Goal: Communication & Community: Share content

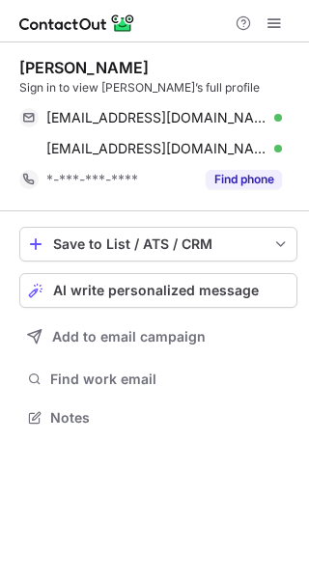
scroll to position [405, 309]
click at [213, 295] on span "AI write personalized message" at bounding box center [156, 290] width 206 height 15
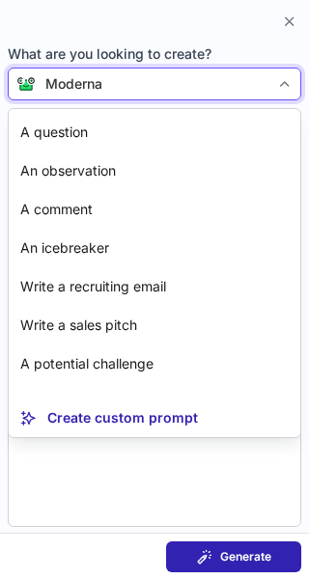
scroll to position [81, 0]
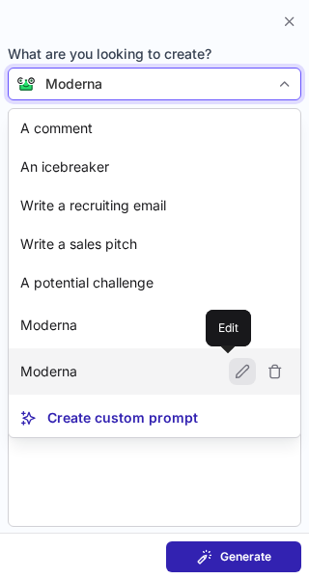
click at [235, 374] on span at bounding box center [242, 371] width 15 height 15
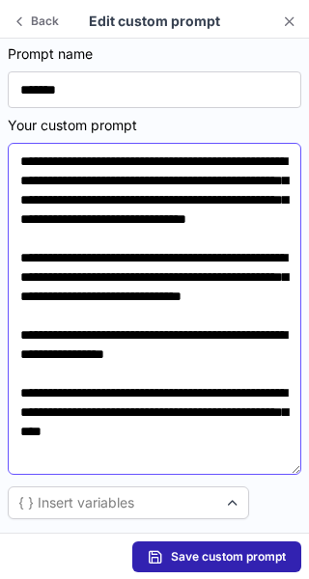
scroll to position [0, 0]
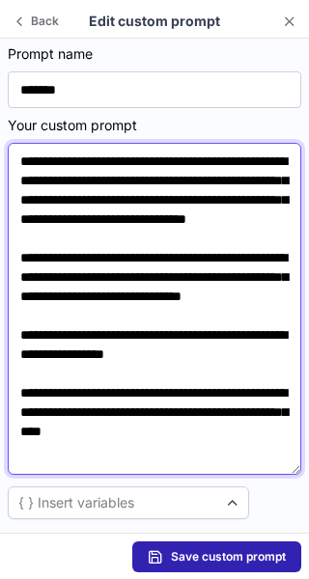
drag, startPoint x: 146, startPoint y: 183, endPoint x: 170, endPoint y: 198, distance: 28.7
click at [170, 198] on textarea "**********" at bounding box center [155, 309] width 294 height 332
paste textarea
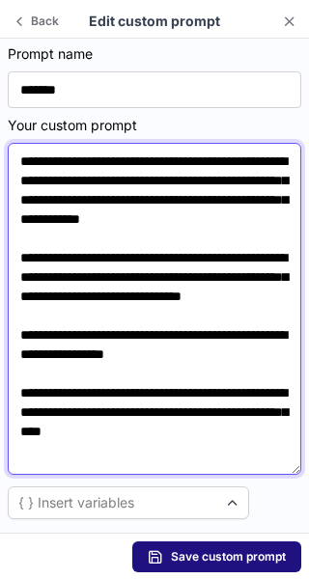
type textarea "**********"
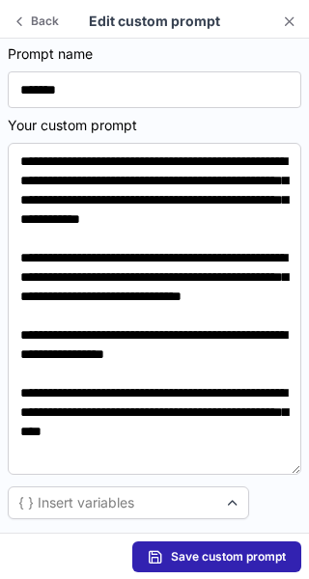
click at [246, 552] on span "Save custom prompt" at bounding box center [228, 556] width 115 height 15
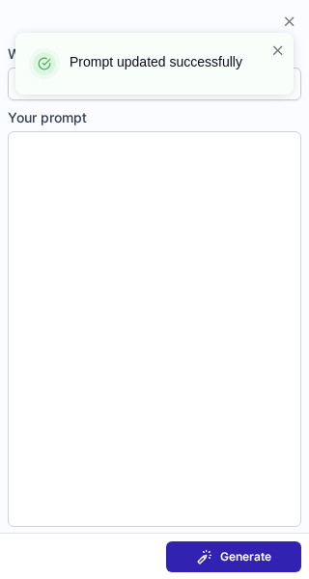
type textarea "**********"
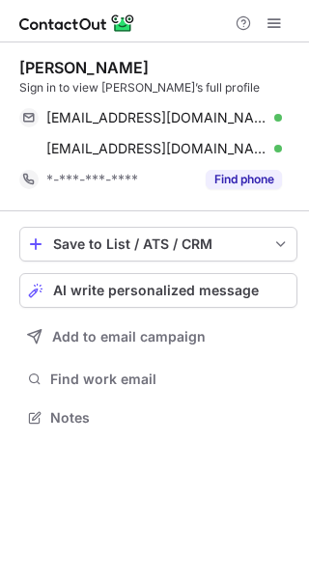
scroll to position [405, 309]
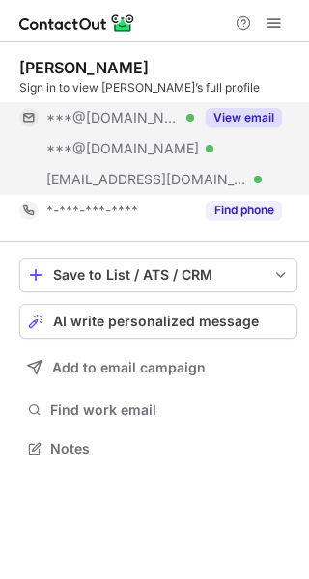
scroll to position [435, 309]
click at [269, 115] on button "View email" at bounding box center [244, 117] width 76 height 19
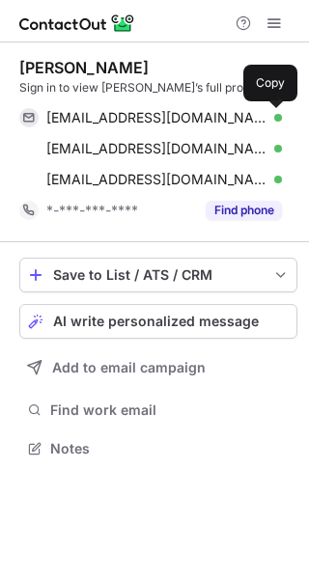
click at [269, 115] on span at bounding box center [272, 117] width 15 height 15
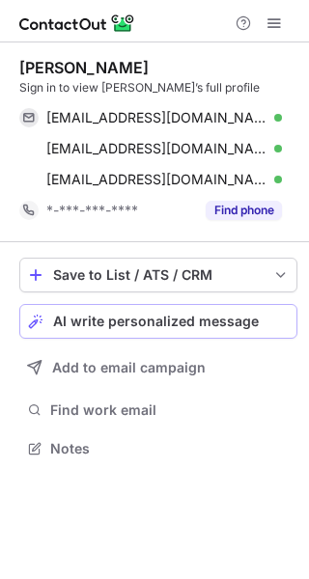
click at [264, 316] on div "AI write personalized message" at bounding box center [171, 321] width 236 height 15
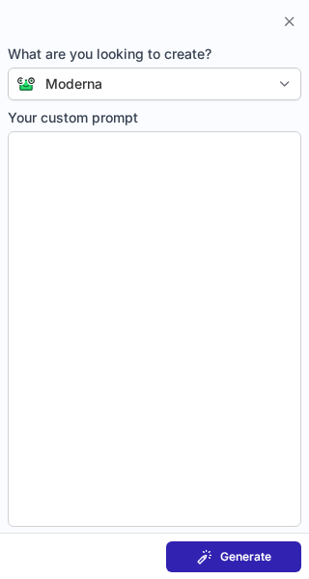
type textarea "**********"
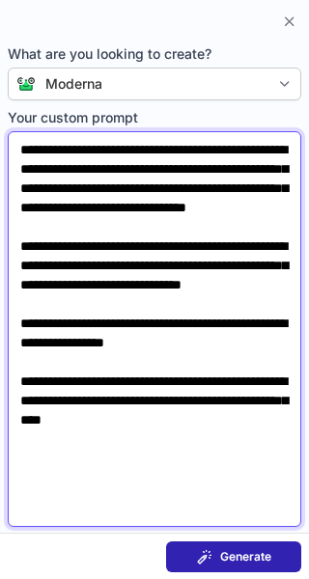
click at [245, 233] on textarea "**********" at bounding box center [155, 329] width 294 height 396
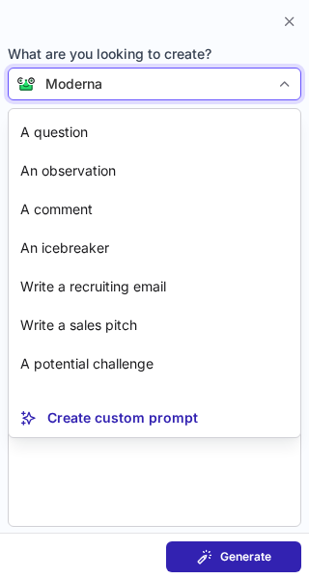
scroll to position [81, 0]
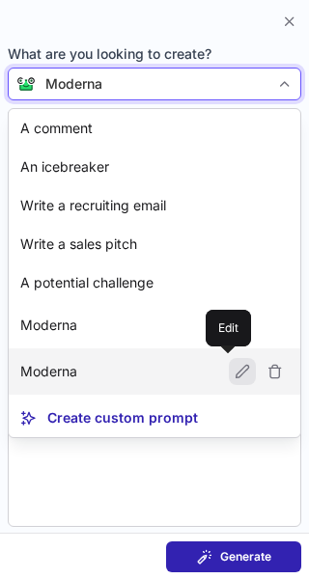
click at [235, 370] on span at bounding box center [242, 371] width 15 height 15
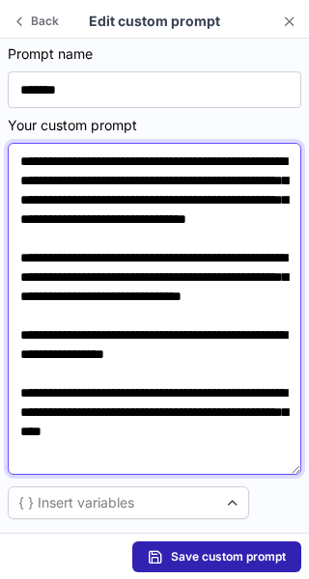
drag, startPoint x: 147, startPoint y: 179, endPoint x: 175, endPoint y: 203, distance: 37.0
click at [175, 203] on textarea "**********" at bounding box center [155, 309] width 294 height 332
paste textarea
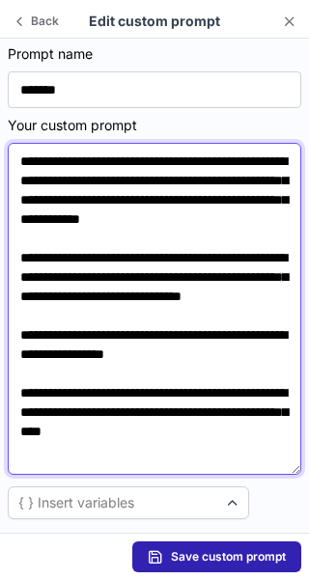
drag, startPoint x: 21, startPoint y: 156, endPoint x: 288, endPoint y: 521, distance: 452.0
click at [288, 521] on section "**********" at bounding box center [154, 286] width 309 height 494
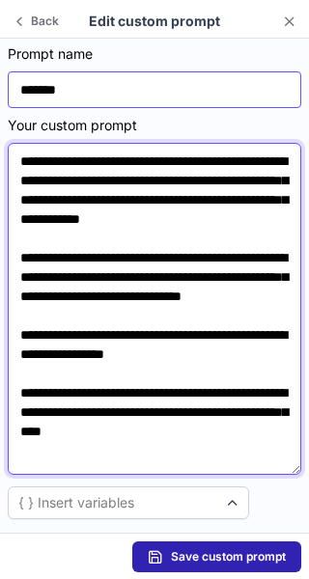
type textarea "**********"
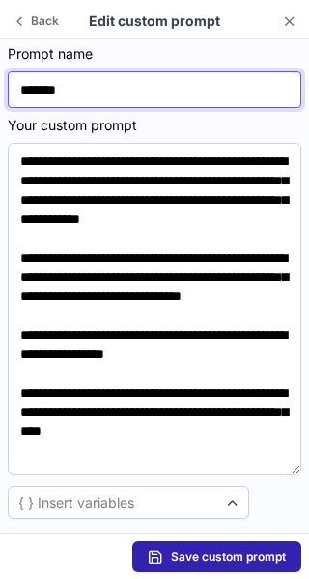
click at [288, 77] on input "*******" at bounding box center [155, 89] width 294 height 37
click at [274, 98] on input "*******" at bounding box center [155, 89] width 294 height 37
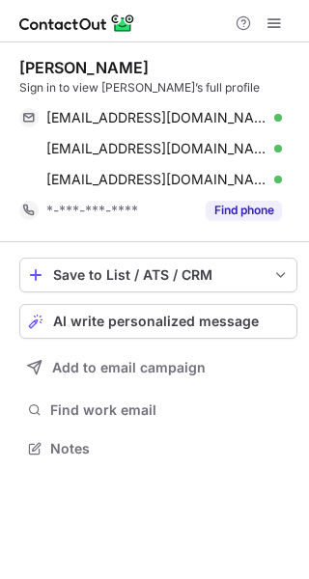
click at [249, 327] on span "AI write personalized message" at bounding box center [156, 321] width 206 height 15
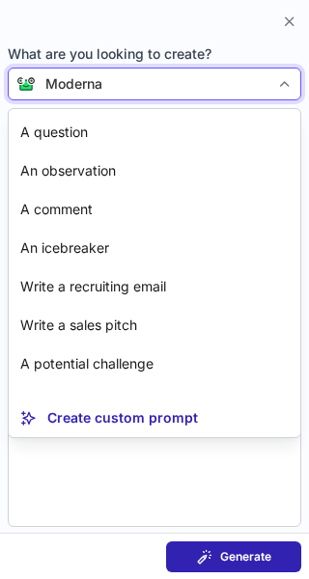
click at [263, 80] on div "Moderna" at bounding box center [153, 83] width 234 height 19
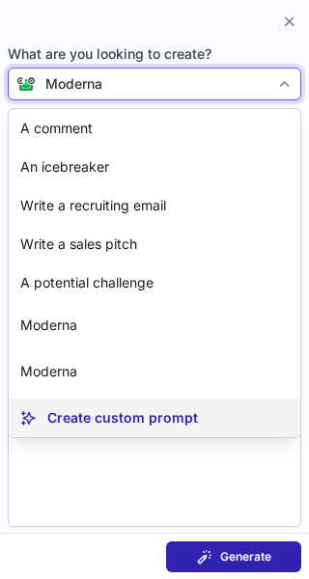
click at [92, 413] on p "Create custom prompt" at bounding box center [122, 417] width 151 height 19
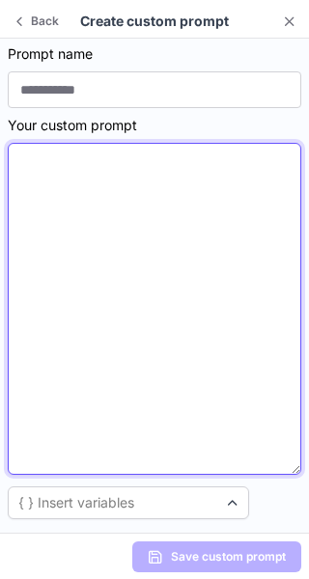
click at [43, 309] on textarea at bounding box center [155, 309] width 294 height 332
paste textarea "**********"
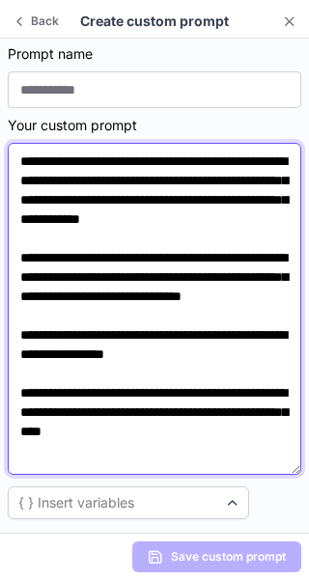
scroll to position [23, 0]
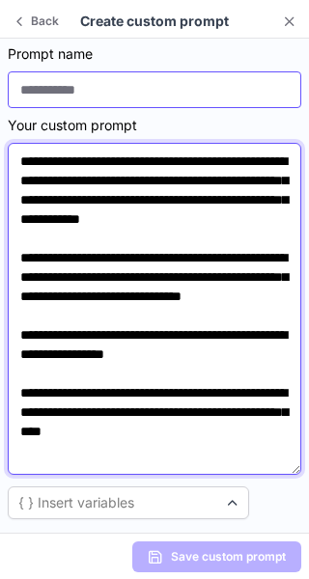
type textarea "**********"
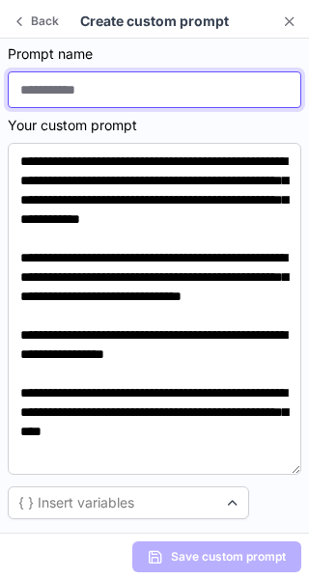
click at [94, 93] on input at bounding box center [155, 89] width 294 height 37
type input "*******"
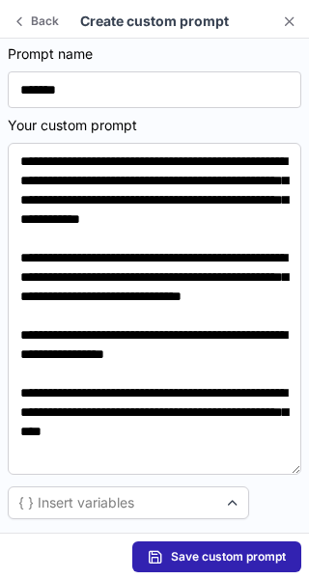
click at [221, 557] on span "Save custom prompt" at bounding box center [228, 556] width 115 height 15
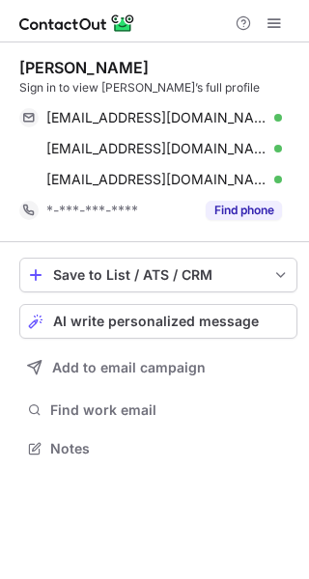
scroll to position [435, 309]
click at [270, 314] on div "AI write personalized message" at bounding box center [171, 321] width 236 height 15
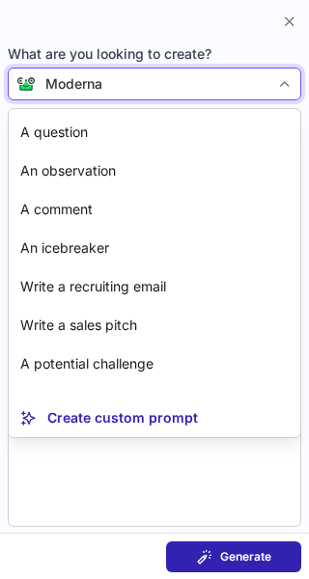
click at [234, 80] on div "Moderna" at bounding box center [153, 83] width 234 height 19
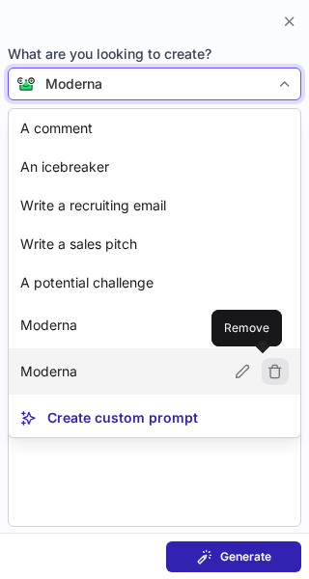
click at [270, 369] on span at bounding box center [275, 371] width 27 height 27
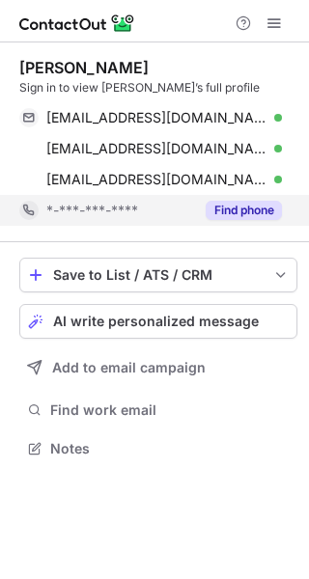
scroll to position [435, 309]
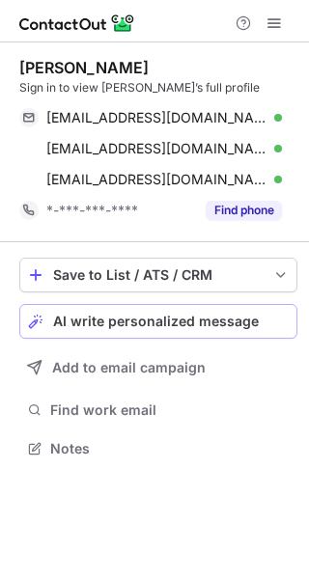
click at [244, 333] on button "AI write personalized message" at bounding box center [158, 321] width 278 height 35
click at [249, 321] on span "AI write personalized message" at bounding box center [156, 321] width 206 height 15
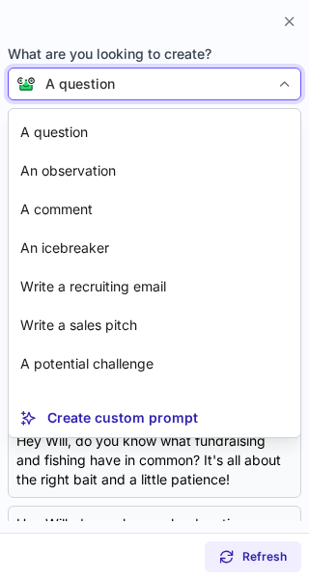
click at [267, 84] on div "A question" at bounding box center [153, 83] width 234 height 19
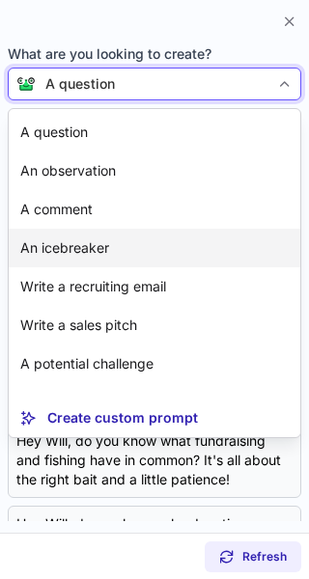
scroll to position [35, 0]
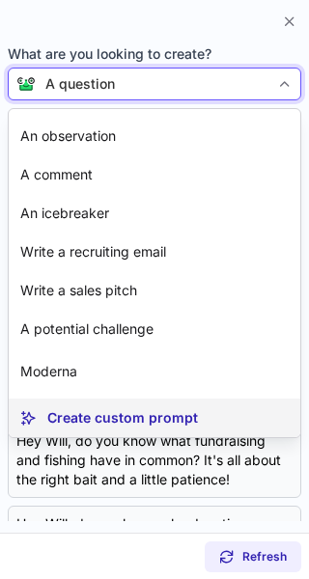
click at [222, 404] on article "Create custom prompt" at bounding box center [155, 418] width 292 height 39
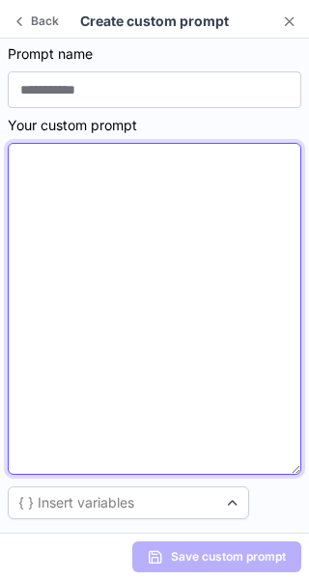
click at [107, 291] on textarea at bounding box center [155, 309] width 294 height 332
paste textarea "**********"
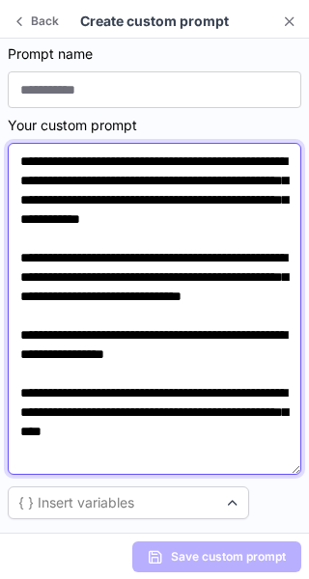
scroll to position [23, 0]
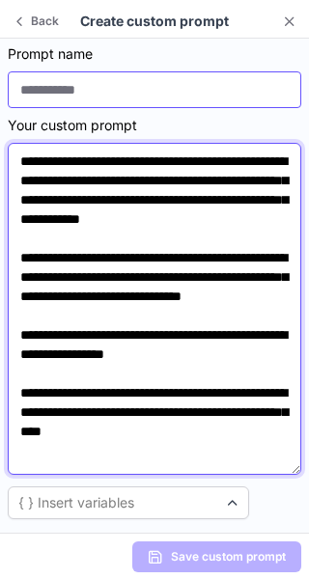
type textarea "**********"
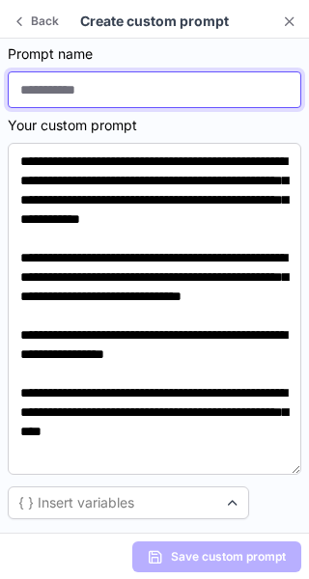
click at [170, 81] on input at bounding box center [155, 89] width 294 height 37
type input "*******"
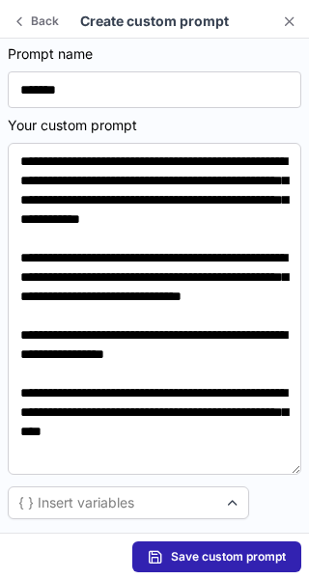
click at [244, 544] on button "Save custom prompt" at bounding box center [216, 557] width 169 height 31
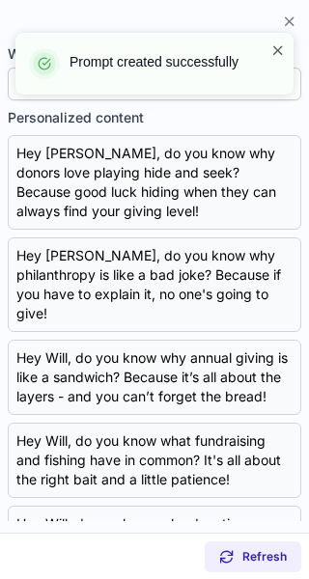
click at [278, 47] on span at bounding box center [277, 50] width 15 height 19
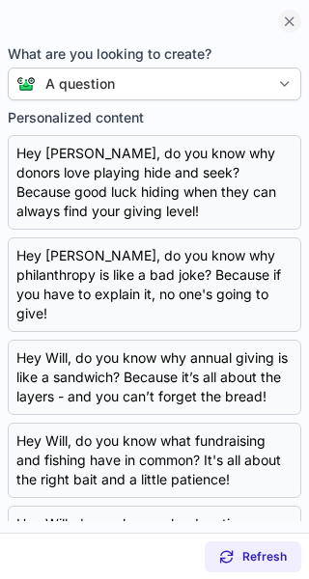
click at [294, 17] on span at bounding box center [289, 21] width 15 height 15
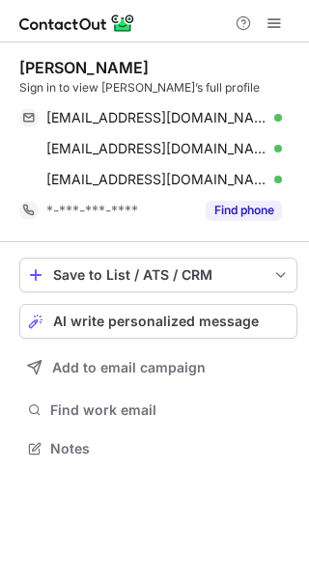
scroll to position [435, 309]
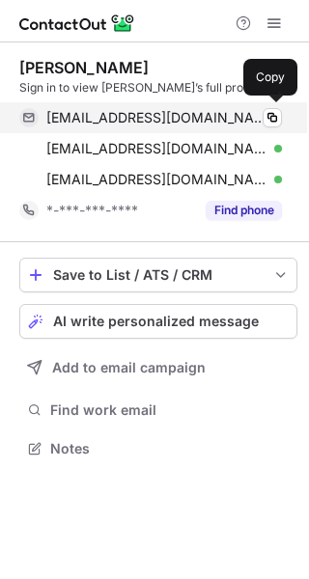
click at [256, 127] on div "[EMAIL_ADDRESS][DOMAIN_NAME] Verified Copy" at bounding box center [150, 117] width 263 height 31
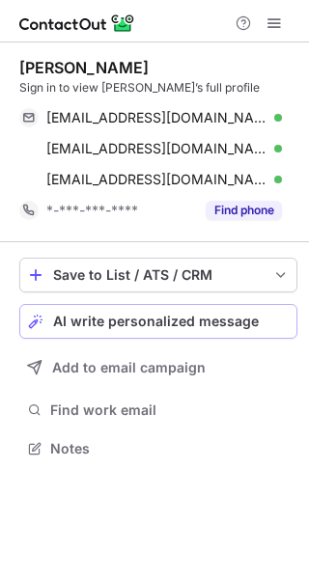
click at [275, 335] on button "AI write personalized message" at bounding box center [158, 321] width 278 height 35
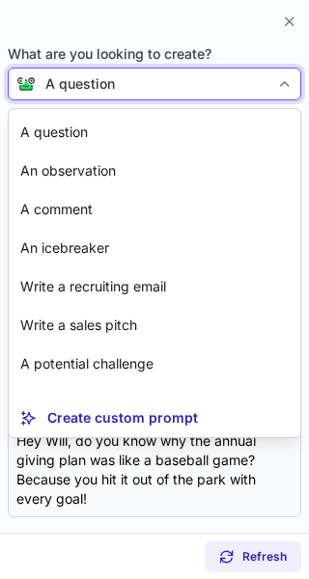
click at [265, 79] on div "A question" at bounding box center [153, 83] width 234 height 19
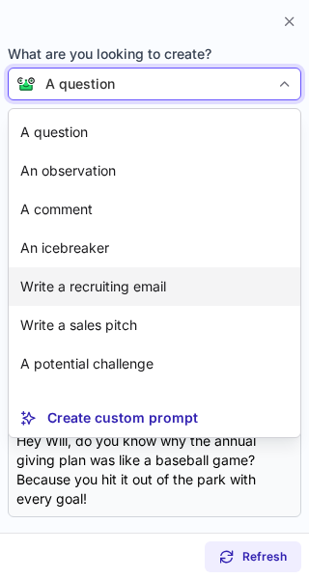
scroll to position [81, 0]
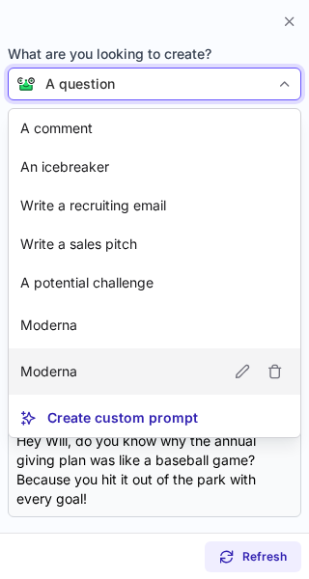
click at [163, 361] on article "Moderna" at bounding box center [155, 372] width 292 height 46
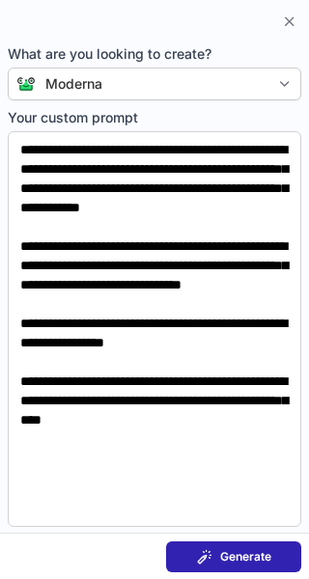
click at [250, 549] on span "Generate" at bounding box center [245, 556] width 51 height 15
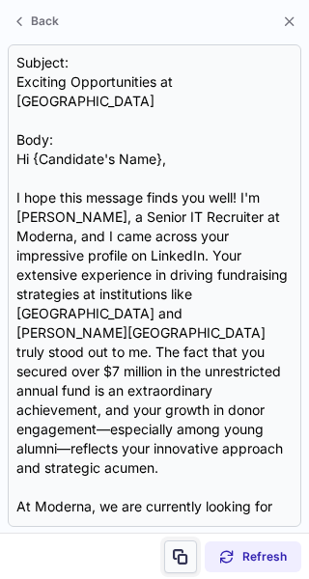
click at [175, 552] on span at bounding box center [180, 556] width 15 height 15
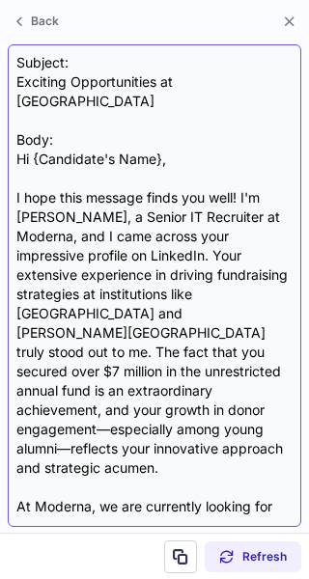
click at [113, 83] on div "Subject: Exciting Opportunities at Moderna Body: Hi {Candidate's Name}, I hope …" at bounding box center [154, 285] width 276 height 465
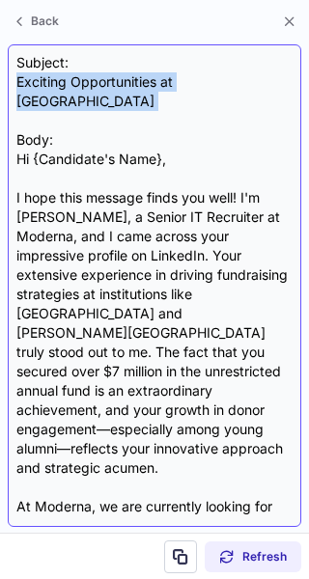
click at [113, 83] on div "Subject: Exciting Opportunities at Moderna Body: Hi {Candidate's Name}, I hope …" at bounding box center [154, 285] width 276 height 465
copy div "Exciting Opportunities at [GEOGRAPHIC_DATA]"
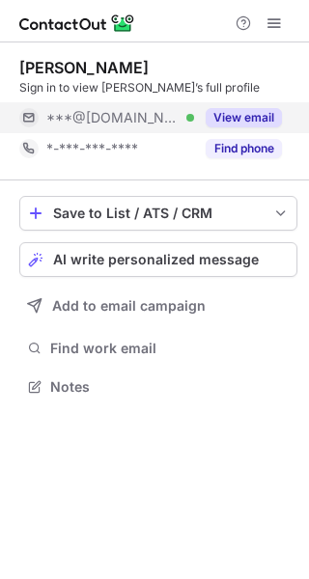
scroll to position [374, 309]
click at [268, 109] on button "View email" at bounding box center [244, 117] width 76 height 19
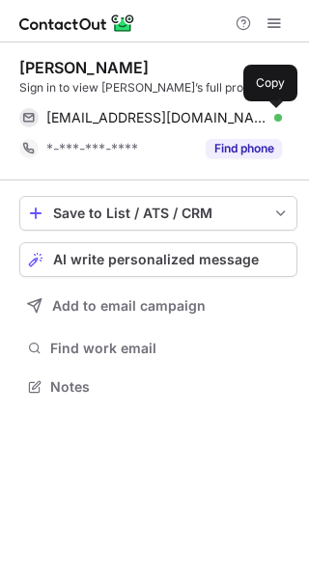
click at [268, 109] on button at bounding box center [272, 117] width 19 height 19
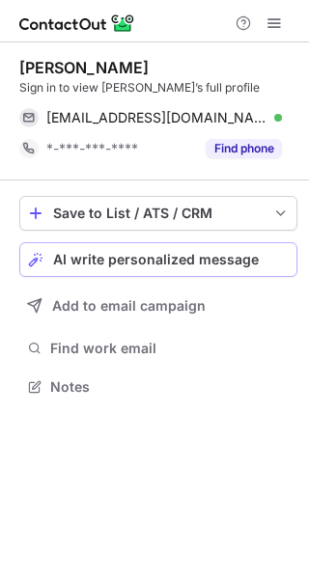
click at [229, 260] on span "AI write personalized message" at bounding box center [156, 259] width 206 height 15
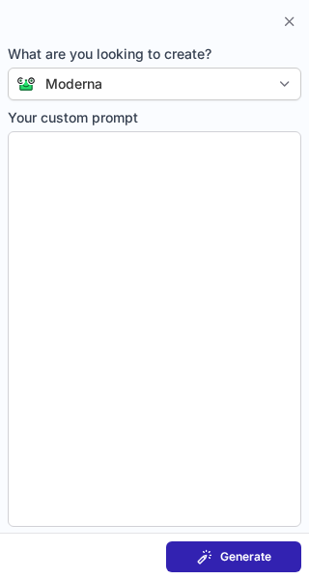
type textarea "**********"
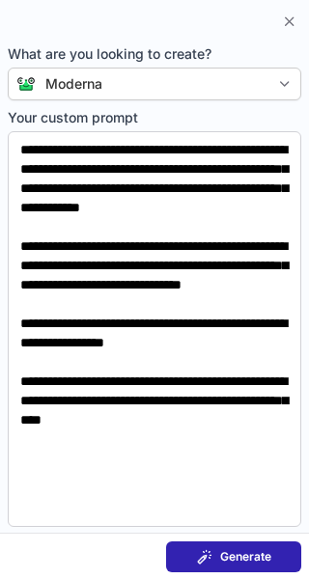
click at [250, 552] on span "Generate" at bounding box center [245, 556] width 51 height 15
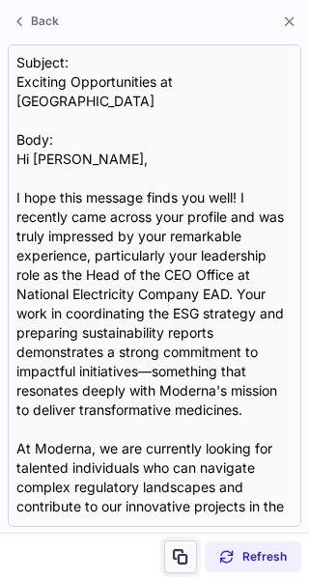
click at [180, 556] on span at bounding box center [180, 556] width 15 height 15
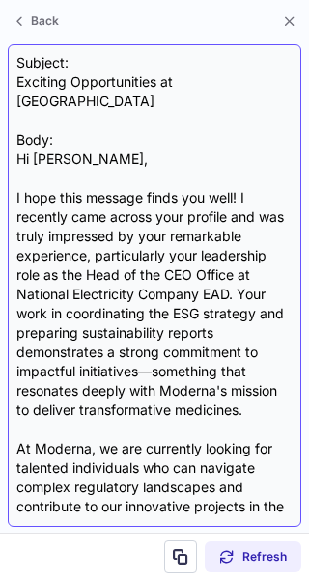
click at [111, 85] on div "Subject: Exciting Opportunities at Moderna Body: Hi Kristina, I hope this messa…" at bounding box center [154, 285] width 276 height 465
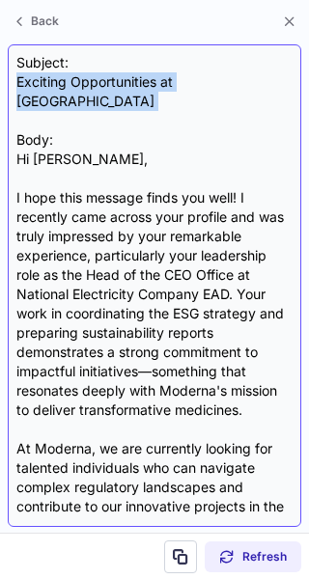
click at [111, 85] on div "Subject: Exciting Opportunities at Moderna Body: Hi Kristina, I hope this messa…" at bounding box center [154, 285] width 276 height 465
copy div "Exciting Opportunities at Moderna"
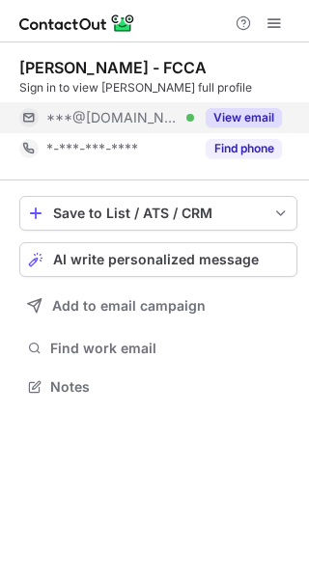
scroll to position [374, 309]
click at [267, 113] on button "View email" at bounding box center [244, 117] width 76 height 19
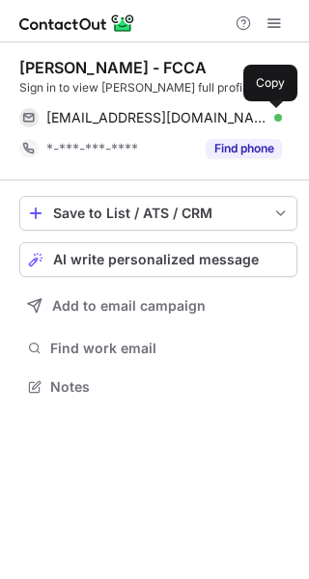
click at [267, 113] on span at bounding box center [272, 117] width 15 height 15
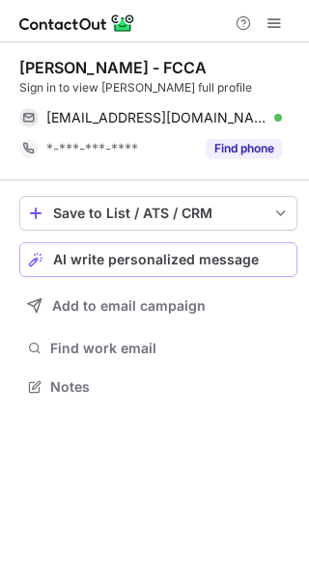
click at [281, 269] on button "AI write personalized message" at bounding box center [158, 259] width 278 height 35
click at [266, 254] on div "AI write personalized message" at bounding box center [171, 259] width 236 height 15
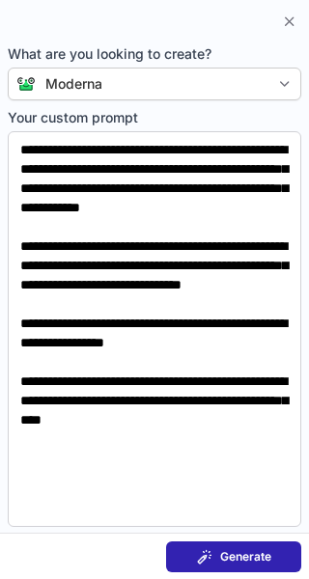
click at [238, 548] on button "Generate" at bounding box center [233, 557] width 135 height 31
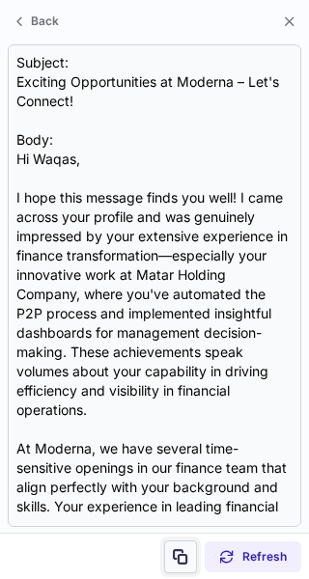
click at [181, 558] on span at bounding box center [180, 556] width 15 height 15
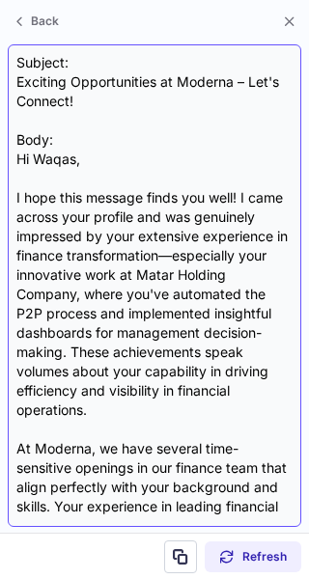
click at [175, 79] on div "Subject: Exciting Opportunities at Moderna – Let's Connect! Body: Hi Waqas, I h…" at bounding box center [154, 285] width 276 height 465
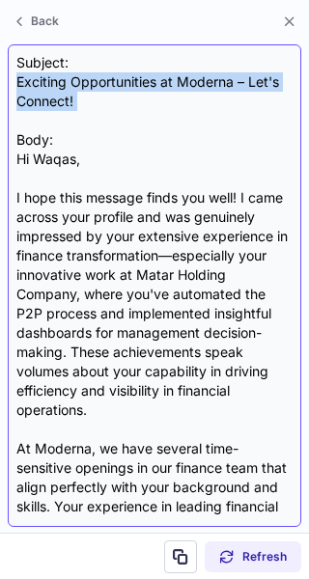
click at [175, 79] on div "Subject: Exciting Opportunities at Moderna – Let's Connect! Body: Hi Waqas, I h…" at bounding box center [154, 285] width 276 height 465
copy div "Exciting Opportunities at Moderna – Let's Connect!"
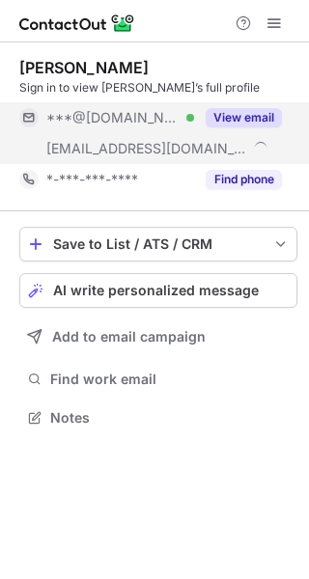
scroll to position [405, 309]
click at [268, 124] on button "View email" at bounding box center [244, 117] width 76 height 19
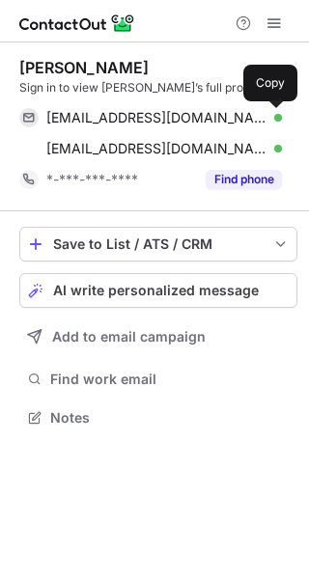
click at [268, 124] on span at bounding box center [272, 117] width 15 height 15
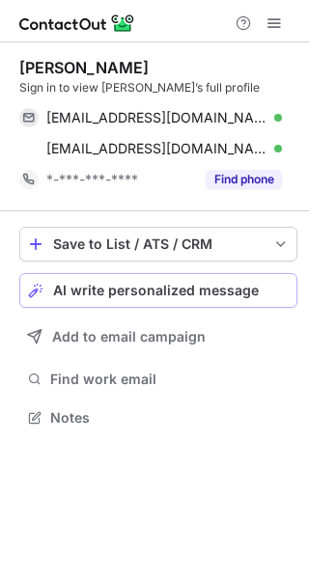
click at [254, 293] on div "AI write personalized message" at bounding box center [171, 290] width 236 height 15
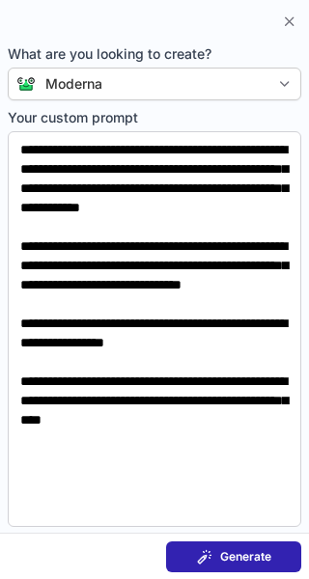
click at [257, 549] on span "Generate" at bounding box center [245, 556] width 51 height 15
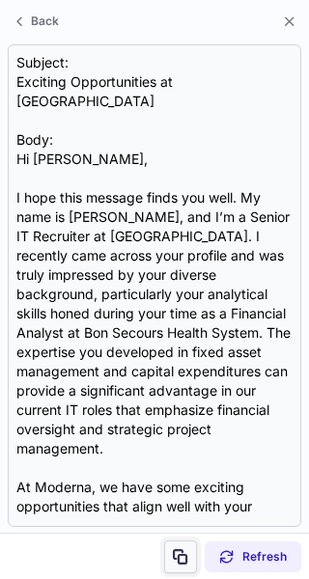
click at [177, 558] on span at bounding box center [180, 556] width 15 height 15
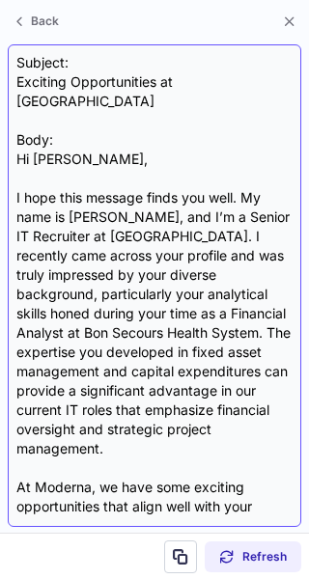
click at [129, 81] on div "Subject: Exciting Opportunities at Moderna Body: Hi [PERSON_NAME], I hope this …" at bounding box center [154, 285] width 276 height 465
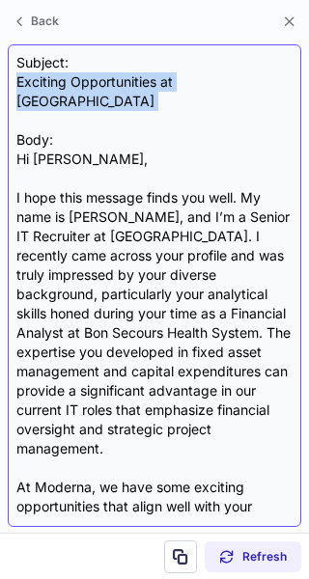
click at [129, 81] on div "Subject: Exciting Opportunities at Moderna Body: Hi Beth, I hope this message f…" at bounding box center [154, 285] width 276 height 465
copy div "Exciting Opportunities at Moderna"
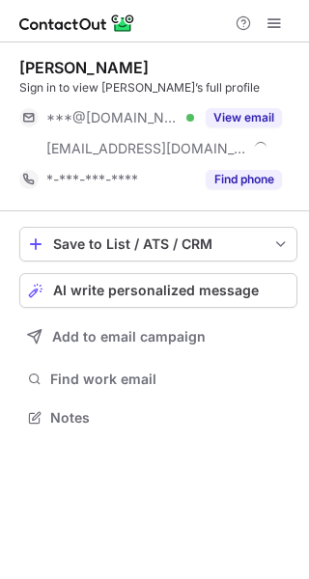
scroll to position [405, 309]
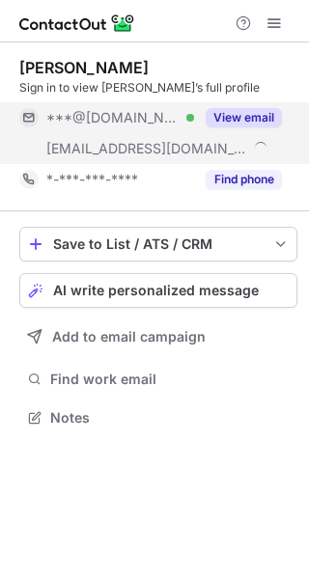
click at [255, 114] on button "View email" at bounding box center [244, 117] width 76 height 19
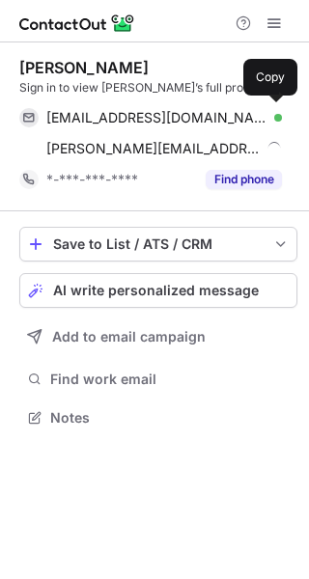
click at [255, 114] on div "terencefrixen@gmail.com Verified" at bounding box center [164, 117] width 236 height 17
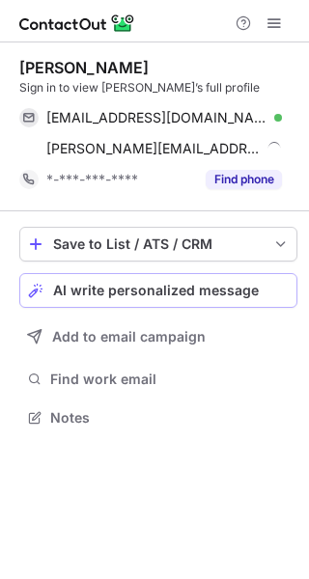
click at [255, 294] on div "AI write personalized message" at bounding box center [171, 290] width 236 height 15
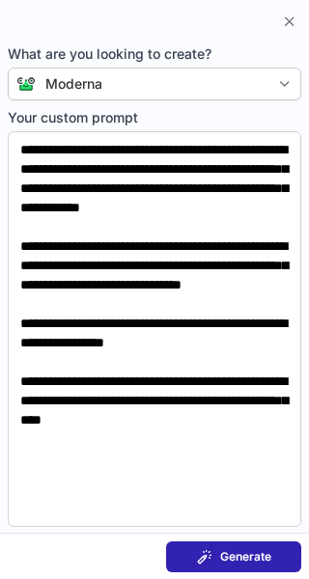
click at [267, 551] on span "Generate" at bounding box center [245, 556] width 51 height 15
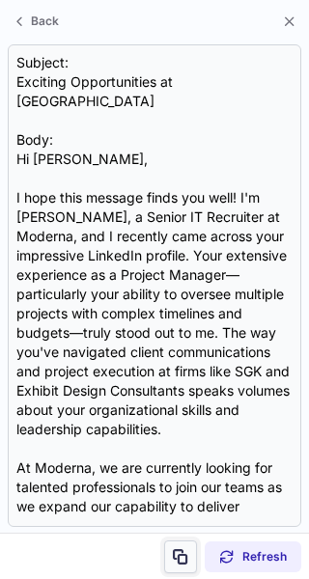
click at [175, 554] on span at bounding box center [180, 556] width 15 height 15
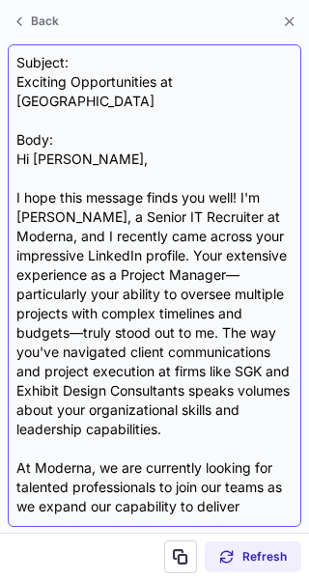
scroll to position [374, 309]
click at [138, 87] on div "Subject: Exciting Opportunities at Moderna Body: Hi Terence, I hope this messag…" at bounding box center [154, 285] width 276 height 465
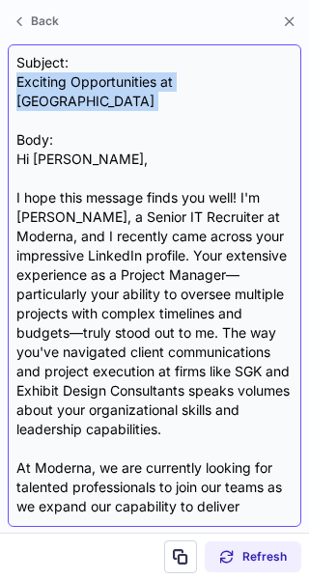
click at [138, 87] on div "Subject: Exciting Opportunities at Moderna Body: Hi Terence, I hope this messag…" at bounding box center [154, 285] width 276 height 465
copy div "Exciting Opportunities at Moderna"
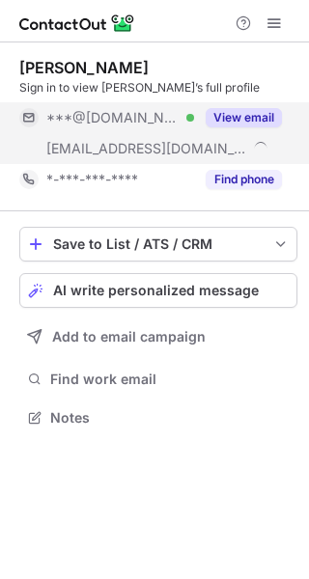
scroll to position [405, 309]
click at [243, 113] on button "View email" at bounding box center [244, 117] width 76 height 19
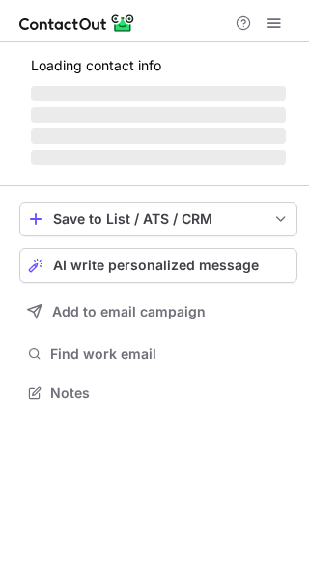
scroll to position [405, 309]
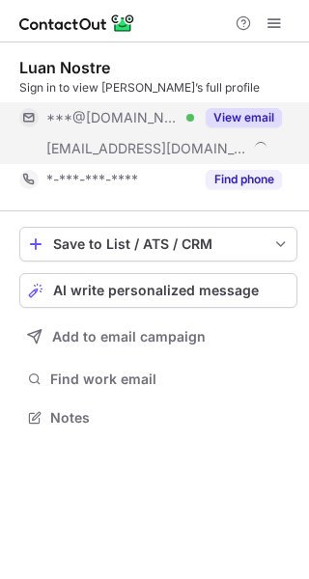
click at [250, 118] on button "View email" at bounding box center [244, 117] width 76 height 19
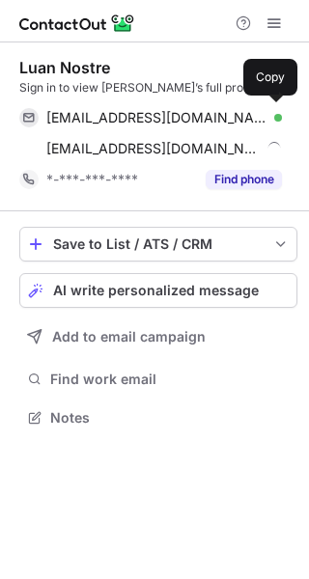
click at [250, 118] on div "luannostre@gmail.com Verified" at bounding box center [164, 117] width 236 height 17
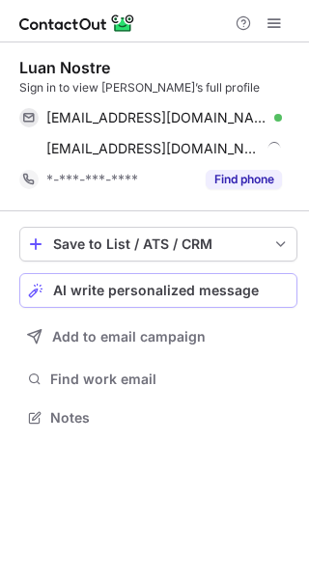
click at [215, 294] on span "AI write personalized message" at bounding box center [156, 290] width 206 height 15
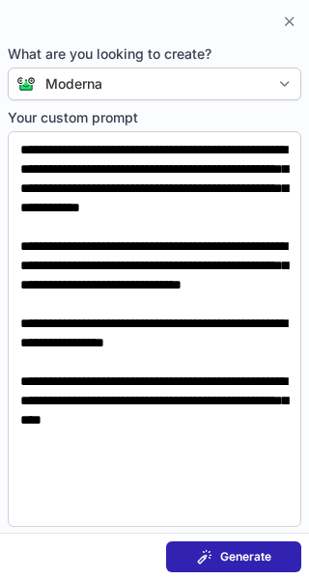
click at [220, 553] on span "Generate" at bounding box center [245, 556] width 51 height 15
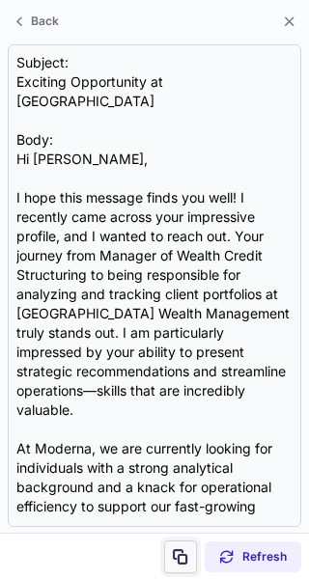
click at [175, 556] on span at bounding box center [180, 556] width 15 height 15
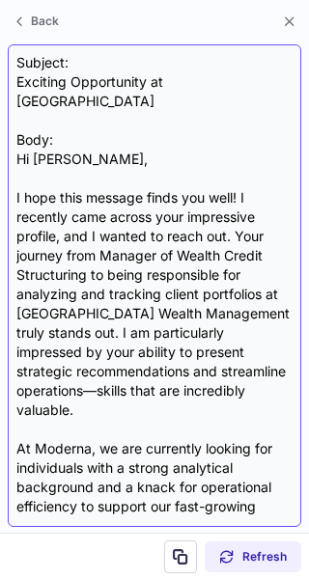
click at [73, 78] on div "Subject: Exciting Opportunity at Moderna Body: Hi Luan, I hope this message fin…" at bounding box center [154, 285] width 276 height 465
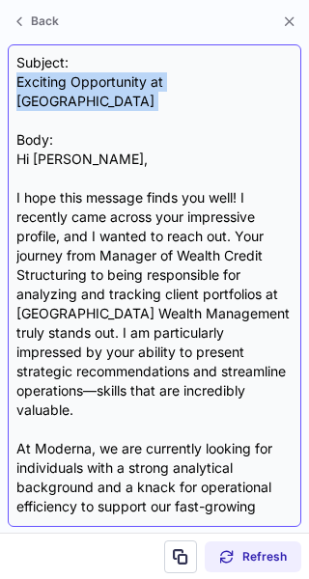
click at [73, 78] on div "Subject: Exciting Opportunity at Moderna Body: Hi Luan, I hope this message fin…" at bounding box center [154, 285] width 276 height 465
copy div "Exciting Opportunity at Moderna"
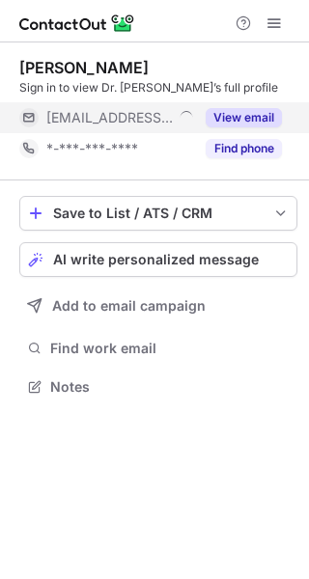
scroll to position [374, 309]
click at [271, 118] on button "View email" at bounding box center [244, 117] width 76 height 19
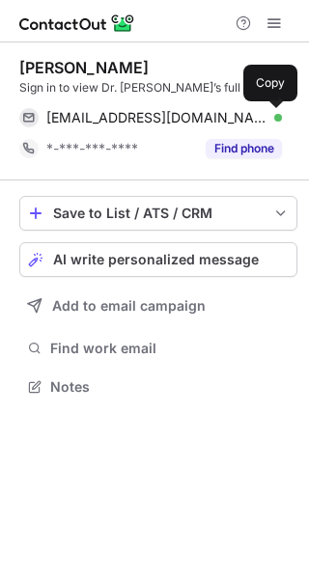
click at [271, 118] on span at bounding box center [272, 117] width 15 height 15
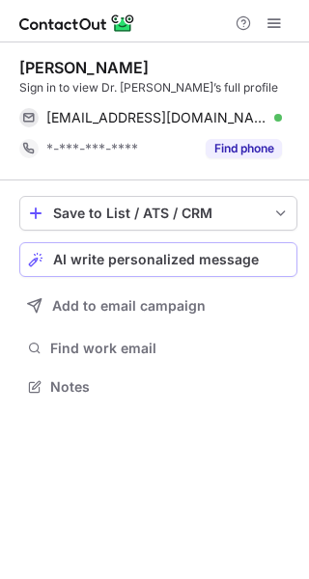
click at [267, 266] on div "AI write personalized message" at bounding box center [171, 259] width 236 height 15
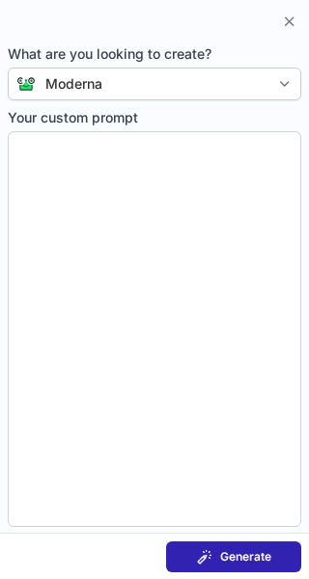
type textarea "**********"
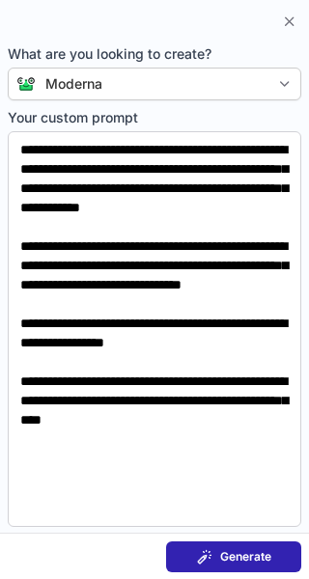
click at [279, 542] on button "Generate" at bounding box center [233, 557] width 135 height 31
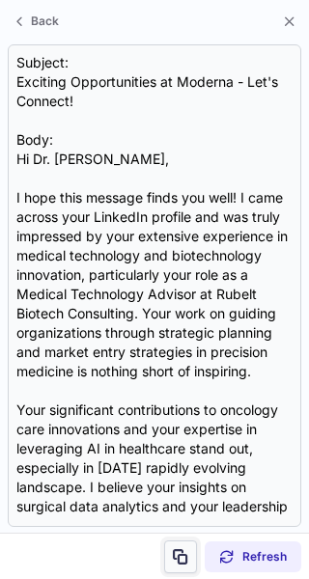
click at [178, 554] on span at bounding box center [180, 556] width 15 height 15
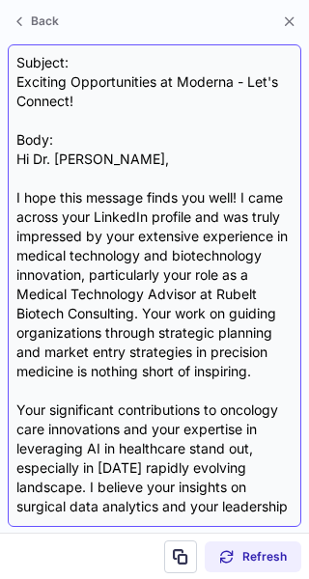
click at [117, 84] on div "Subject: Exciting Opportunities at Moderna - Let's Connect! Body: Hi Dr. Miriam…" at bounding box center [154, 285] width 276 height 465
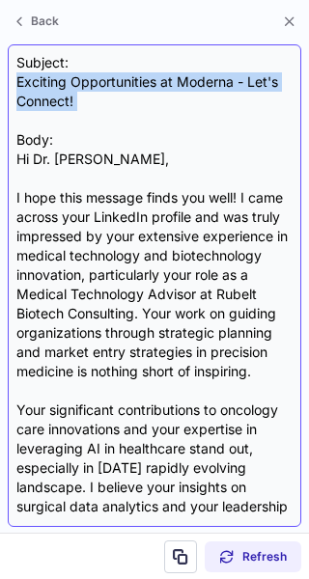
click at [117, 84] on div "Subject: Exciting Opportunities at Moderna - Let's Connect! Body: Hi Dr. Miriam…" at bounding box center [154, 285] width 276 height 465
copy div "Exciting Opportunities at Moderna - Let's Connect!"
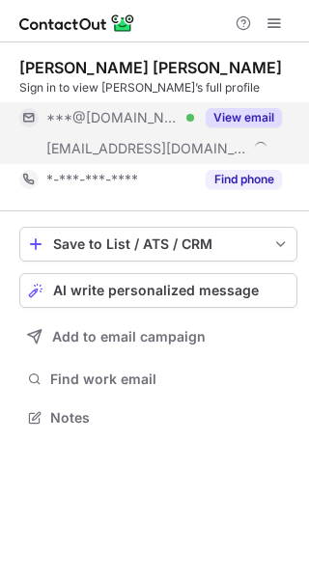
scroll to position [405, 309]
click at [272, 105] on div "View email" at bounding box center [238, 117] width 88 height 31
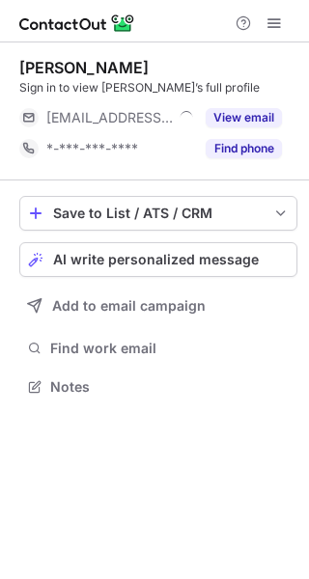
scroll to position [374, 309]
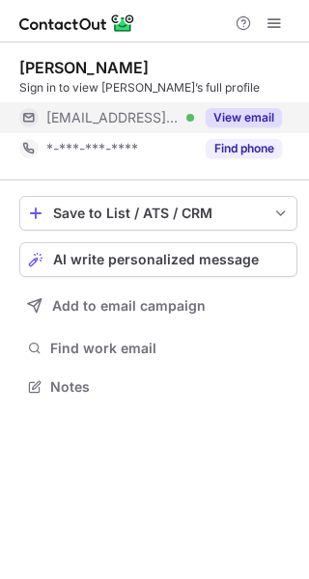
click at [267, 113] on button "View email" at bounding box center [244, 117] width 76 height 19
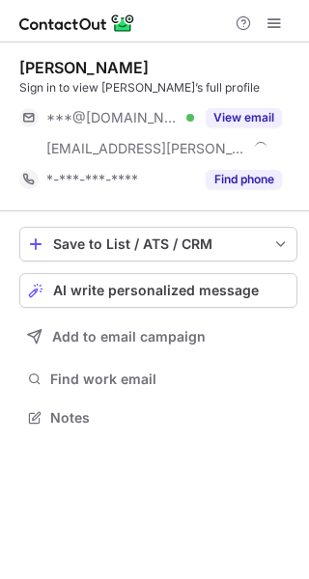
scroll to position [405, 309]
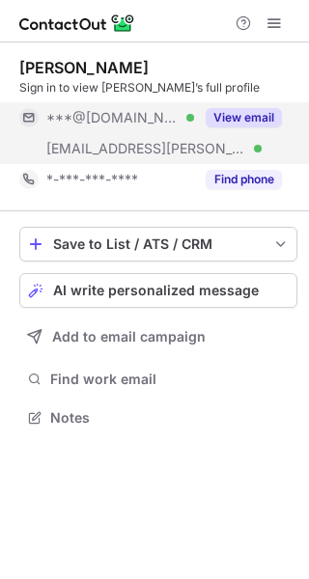
click at [273, 118] on button "View email" at bounding box center [244, 117] width 76 height 19
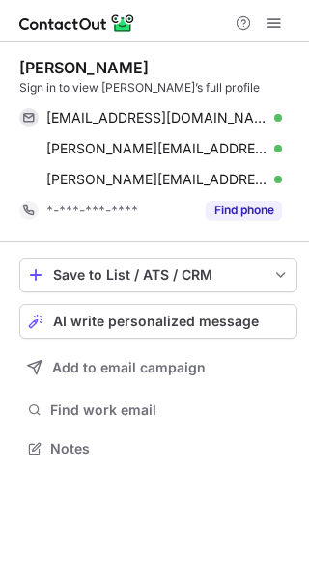
scroll to position [435, 309]
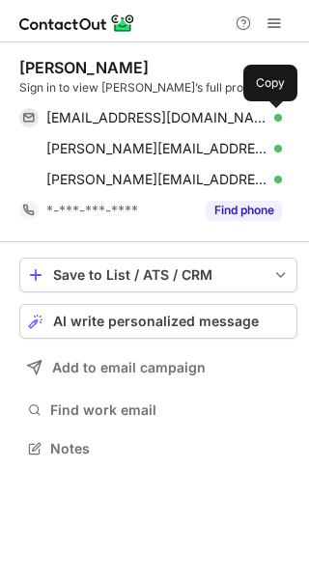
click at [273, 118] on span at bounding box center [272, 117] width 15 height 15
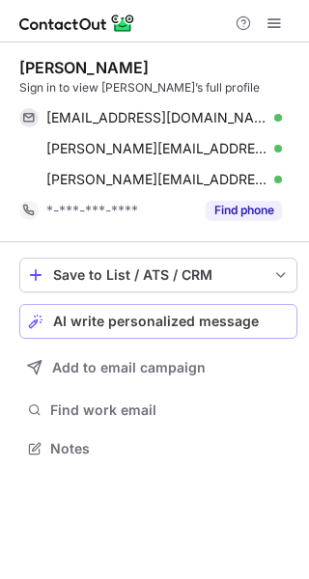
click at [233, 326] on span "AI write personalized message" at bounding box center [156, 321] width 206 height 15
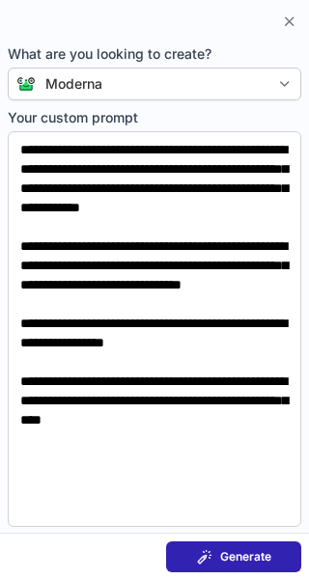
click at [248, 552] on span "Generate" at bounding box center [245, 556] width 51 height 15
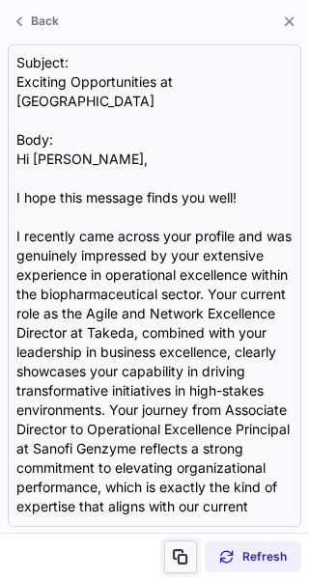
click at [177, 553] on span at bounding box center [180, 556] width 15 height 15
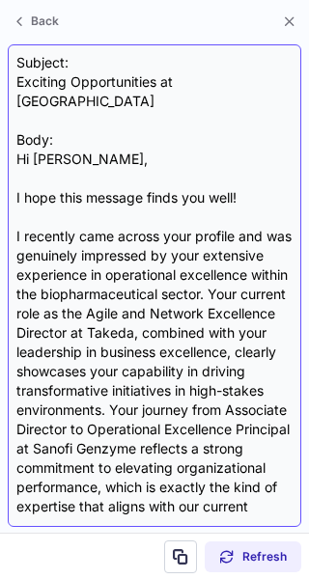
click at [125, 85] on div "Subject: Exciting Opportunities at Moderna Body: Hi Frank, I hope this message …" at bounding box center [154, 285] width 276 height 465
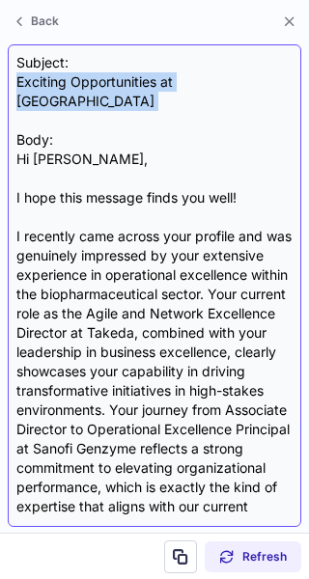
click at [125, 85] on div "Subject: Exciting Opportunities at Moderna Body: Hi Frank, I hope this message …" at bounding box center [154, 285] width 276 height 465
copy div "Exciting Opportunities at [GEOGRAPHIC_DATA]"
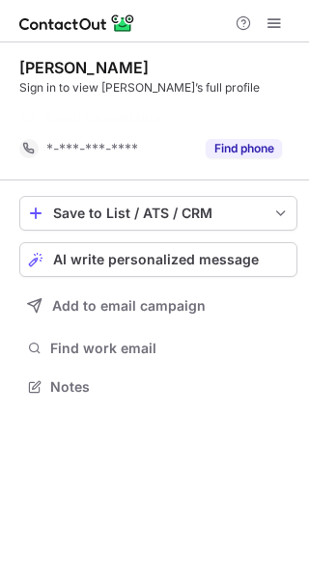
scroll to position [343, 309]
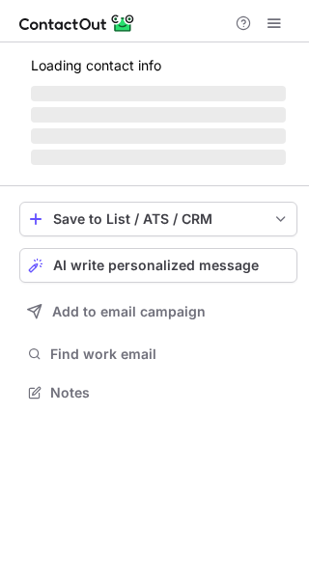
scroll to position [374, 309]
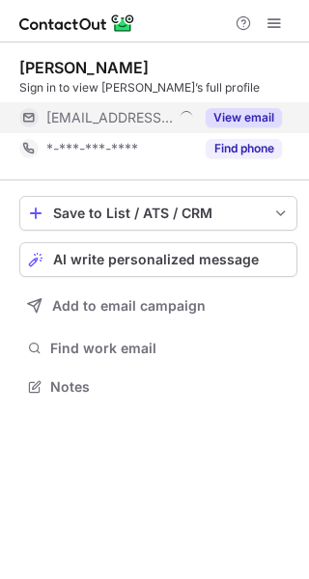
click at [263, 124] on button "View email" at bounding box center [244, 117] width 76 height 19
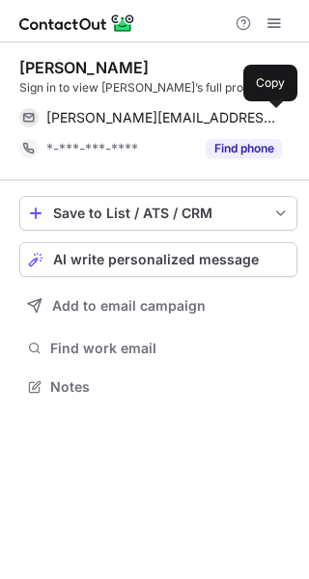
click at [263, 124] on button at bounding box center [272, 117] width 19 height 19
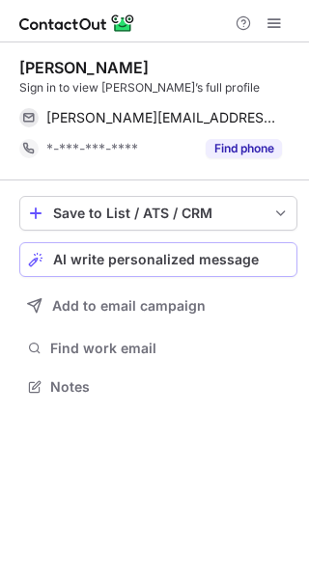
click at [268, 270] on button "AI write personalized message" at bounding box center [158, 259] width 278 height 35
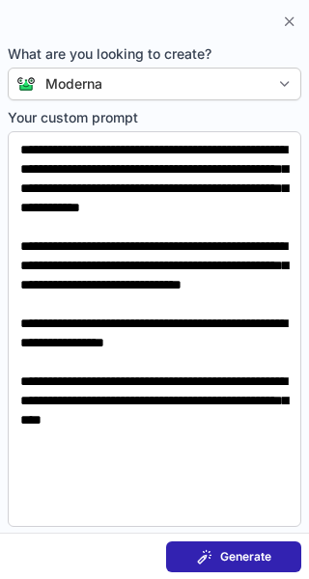
click at [266, 543] on button "Generate" at bounding box center [233, 557] width 135 height 31
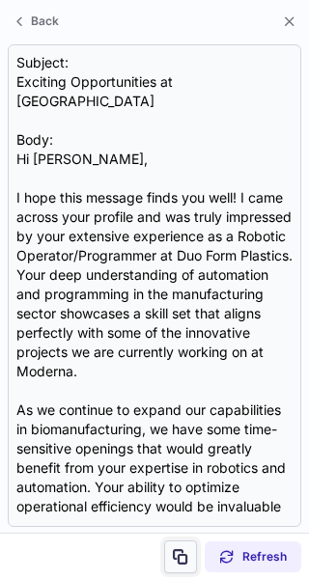
click at [181, 556] on span at bounding box center [180, 556] width 15 height 15
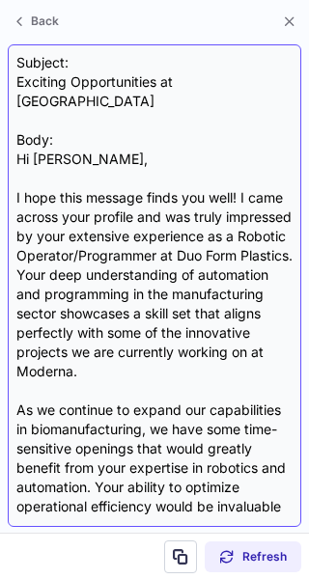
click at [113, 80] on div "Subject: Exciting Opportunities at Moderna Body: Hi David, I hope this message …" at bounding box center [154, 285] width 276 height 465
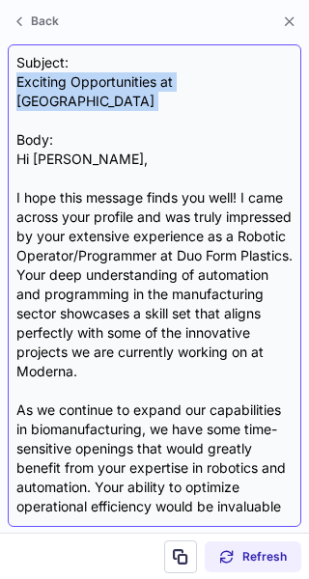
click at [113, 80] on div "Subject: Exciting Opportunities at Moderna Body: Hi David, I hope this message …" at bounding box center [154, 285] width 276 height 465
copy div "Exciting Opportunities at Moderna"
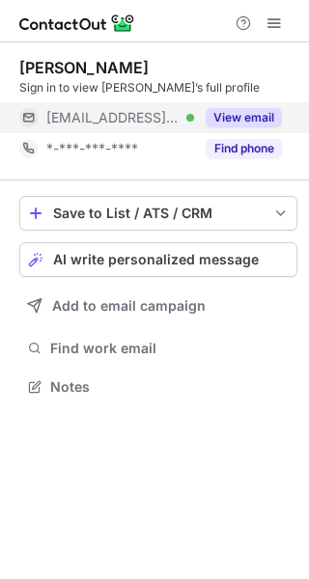
scroll to position [374, 309]
click at [274, 112] on button "View email" at bounding box center [244, 117] width 76 height 19
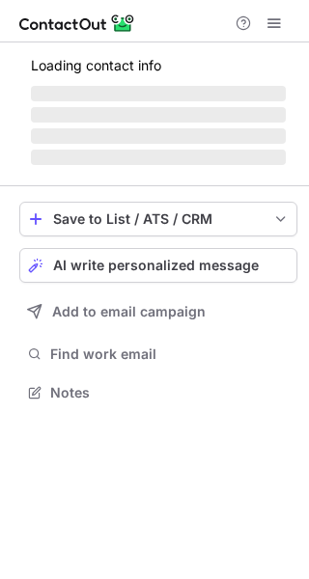
scroll to position [405, 309]
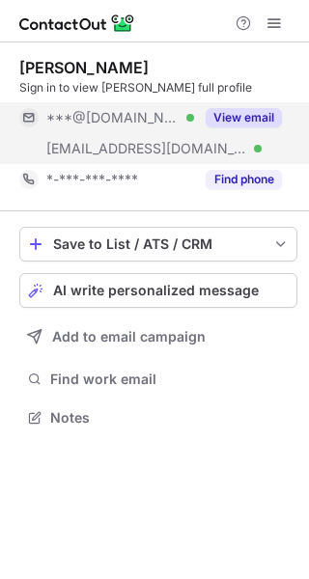
click at [248, 111] on button "View email" at bounding box center [244, 117] width 76 height 19
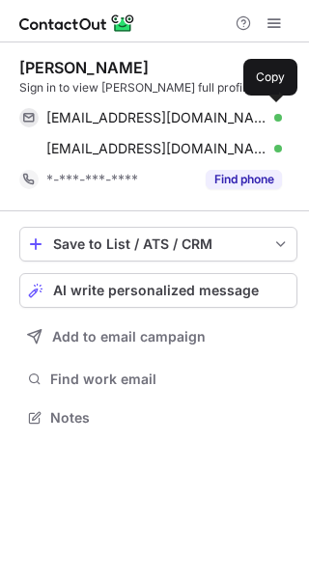
click at [248, 111] on div "[EMAIL_ADDRESS][DOMAIN_NAME] Verified" at bounding box center [164, 117] width 236 height 17
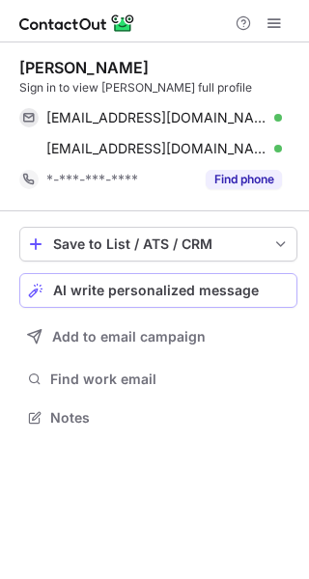
click at [236, 285] on span "AI write personalized message" at bounding box center [156, 290] width 206 height 15
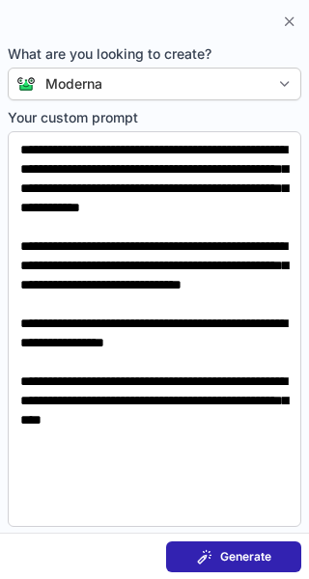
click at [259, 549] on span "Generate" at bounding box center [245, 556] width 51 height 15
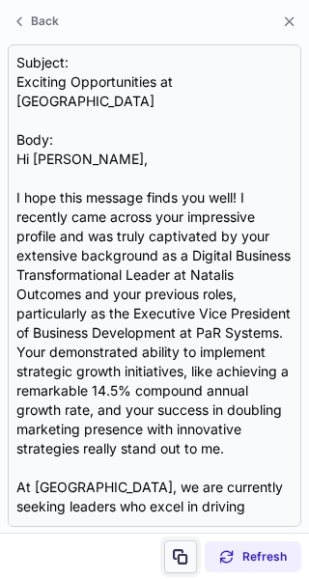
click at [187, 554] on span at bounding box center [180, 556] width 15 height 15
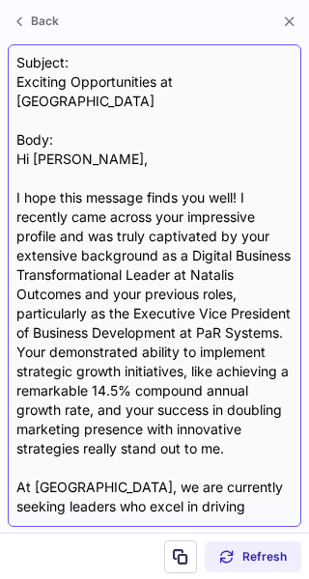
click at [179, 78] on div "Subject: Exciting Opportunities at Moderna Body: Hi [PERSON_NAME], I hope this …" at bounding box center [154, 285] width 276 height 465
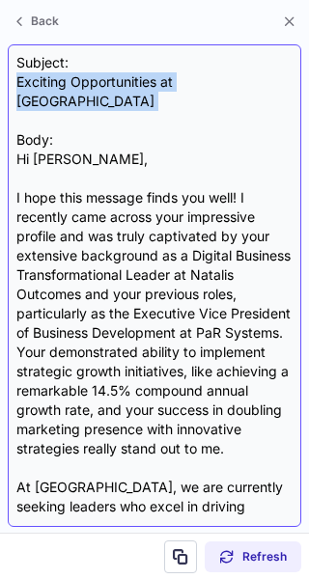
click at [179, 78] on div "Subject: Exciting Opportunities at Moderna Body: Hi [PERSON_NAME], I hope this …" at bounding box center [154, 285] width 276 height 465
copy div "Exciting Opportunities at [GEOGRAPHIC_DATA]"
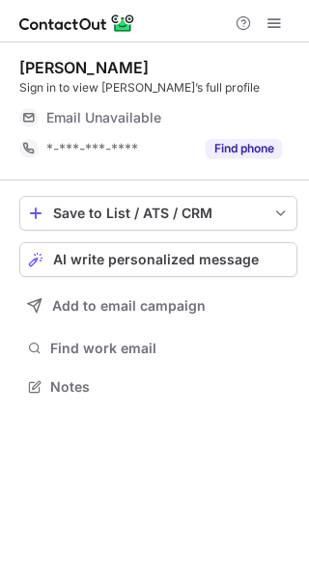
scroll to position [374, 309]
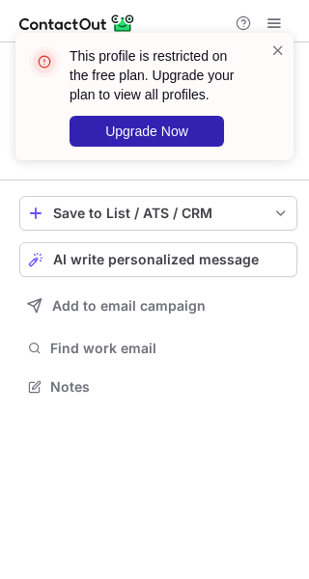
scroll to position [374, 309]
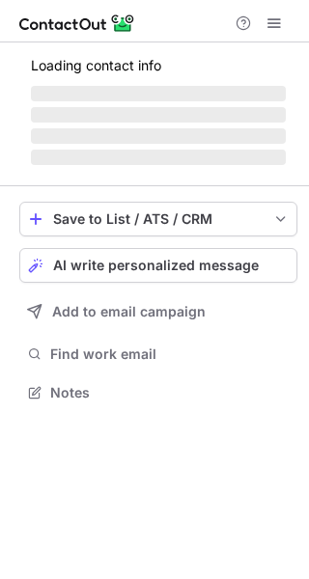
scroll to position [374, 309]
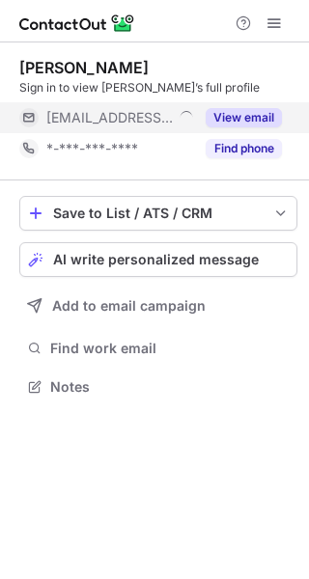
click at [272, 111] on button "View email" at bounding box center [244, 117] width 76 height 19
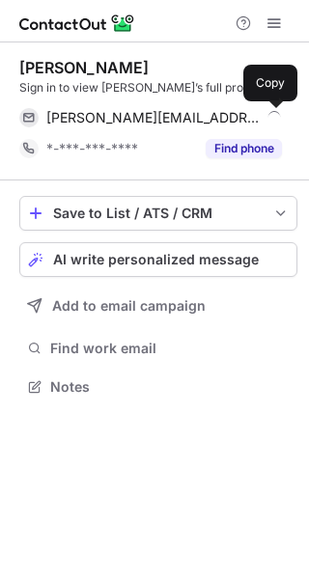
click at [272, 111] on span at bounding box center [272, 117] width 15 height 15
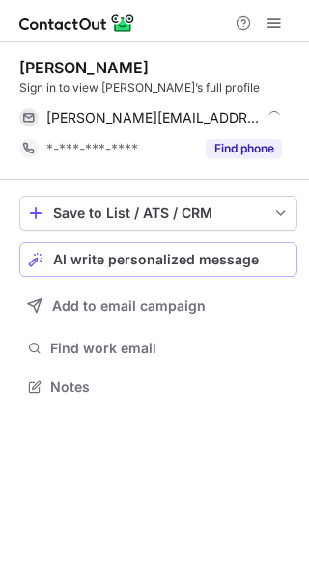
click at [244, 265] on span "AI write personalized message" at bounding box center [156, 259] width 206 height 15
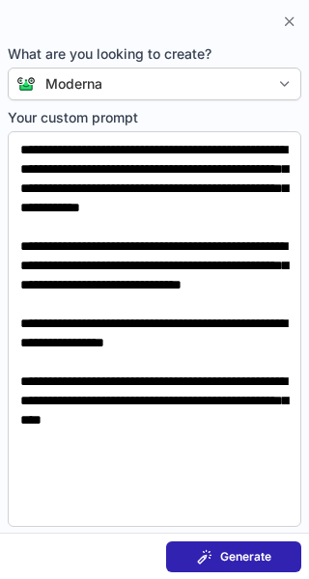
click at [240, 558] on span "Generate" at bounding box center [245, 556] width 51 height 15
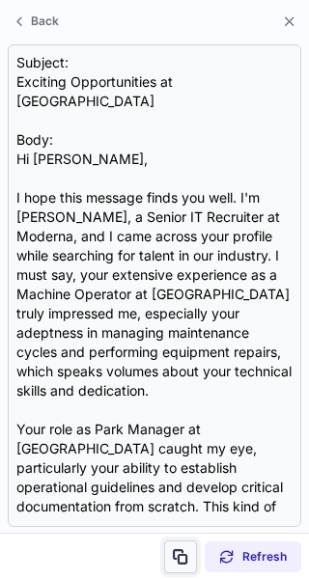
click at [182, 550] on span at bounding box center [180, 556] width 15 height 15
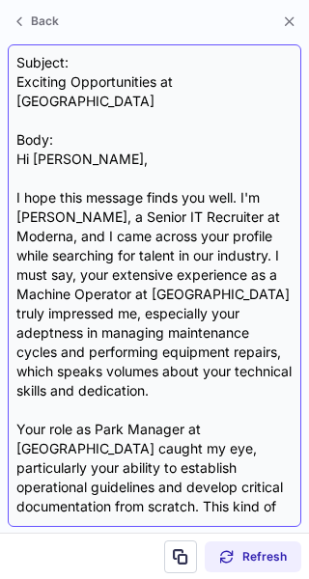
click at [130, 79] on div "Subject: Exciting Opportunities at Moderna Body: Hi [PERSON_NAME], I hope this …" at bounding box center [154, 285] width 276 height 465
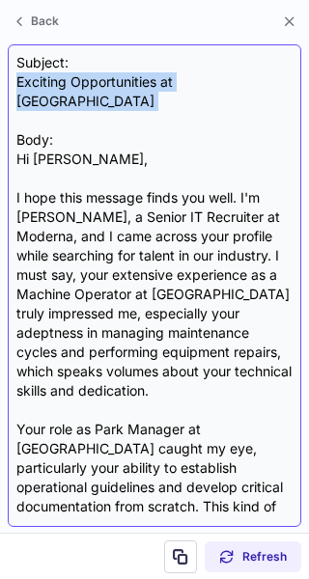
click at [130, 79] on div "Subject: Exciting Opportunities at Moderna Body: Hi [PERSON_NAME], I hope this …" at bounding box center [154, 285] width 276 height 465
copy div "Exciting Opportunities at [GEOGRAPHIC_DATA]"
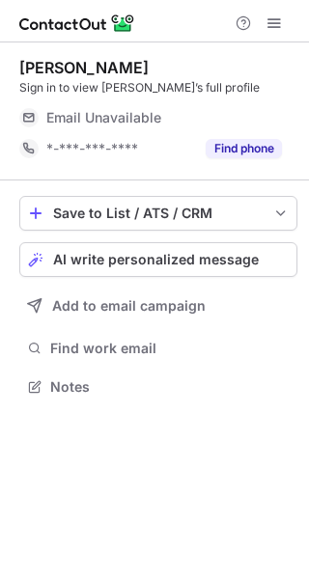
scroll to position [374, 309]
click at [265, 116] on button "View email" at bounding box center [244, 117] width 76 height 19
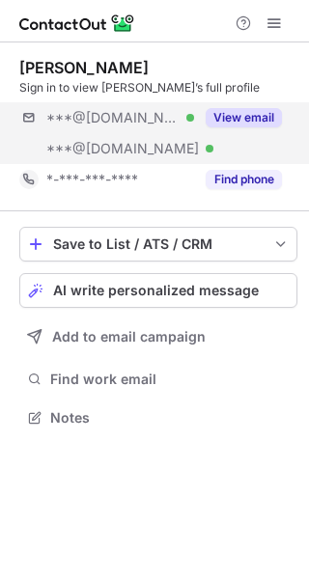
scroll to position [405, 309]
click at [275, 116] on button "View email" at bounding box center [244, 117] width 76 height 19
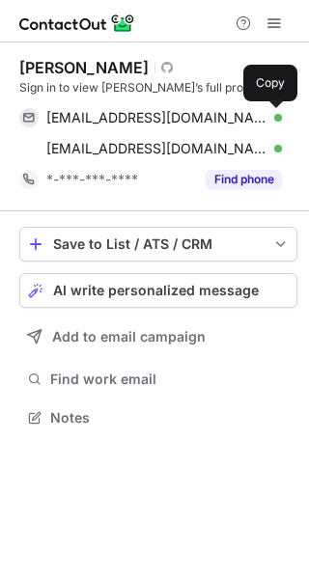
click at [275, 116] on span at bounding box center [272, 117] width 15 height 15
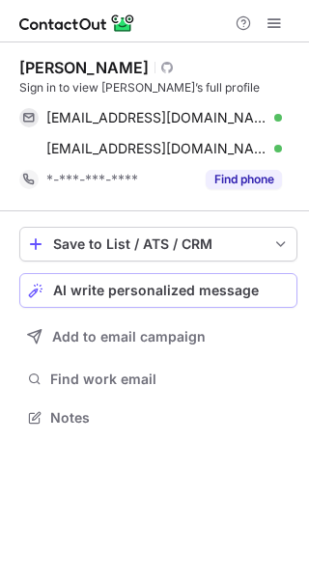
click at [231, 298] on span "AI write personalized message" at bounding box center [156, 290] width 206 height 15
click at [211, 289] on span "AI write personalized message" at bounding box center [156, 290] width 206 height 15
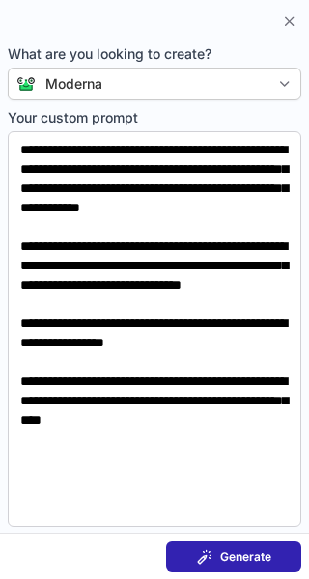
click at [229, 547] on button "Generate" at bounding box center [233, 557] width 135 height 31
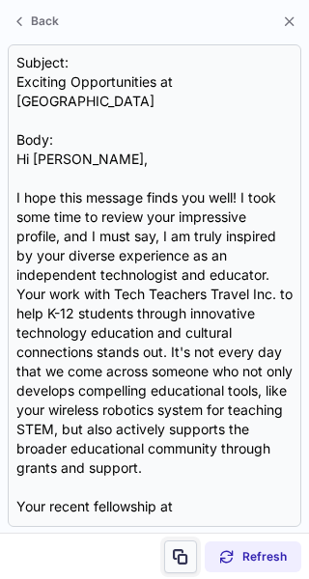
click at [182, 549] on span at bounding box center [180, 556] width 15 height 15
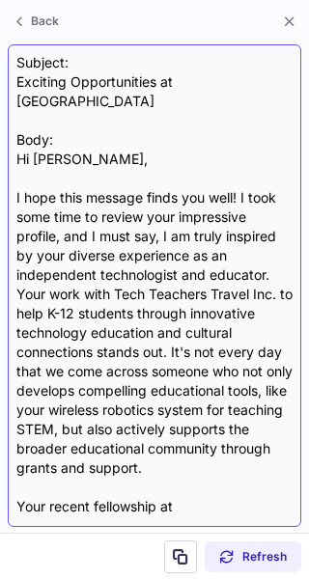
click at [166, 85] on div "Subject: Exciting Opportunities at Moderna Body: Hi [PERSON_NAME], I hope this …" at bounding box center [154, 285] width 276 height 465
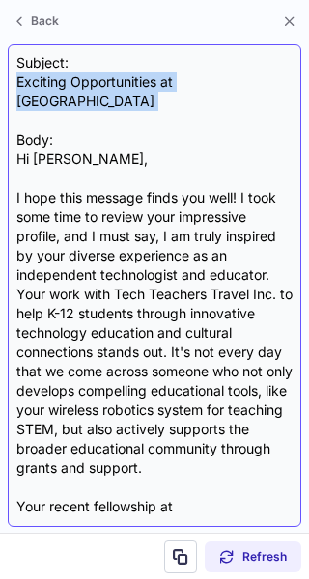
click at [166, 85] on div "Subject: Exciting Opportunities at Moderna Body: Hi [PERSON_NAME], I hope this …" at bounding box center [154, 285] width 276 height 465
copy div "Exciting Opportunities at [GEOGRAPHIC_DATA]"
